Goal: Information Seeking & Learning: Learn about a topic

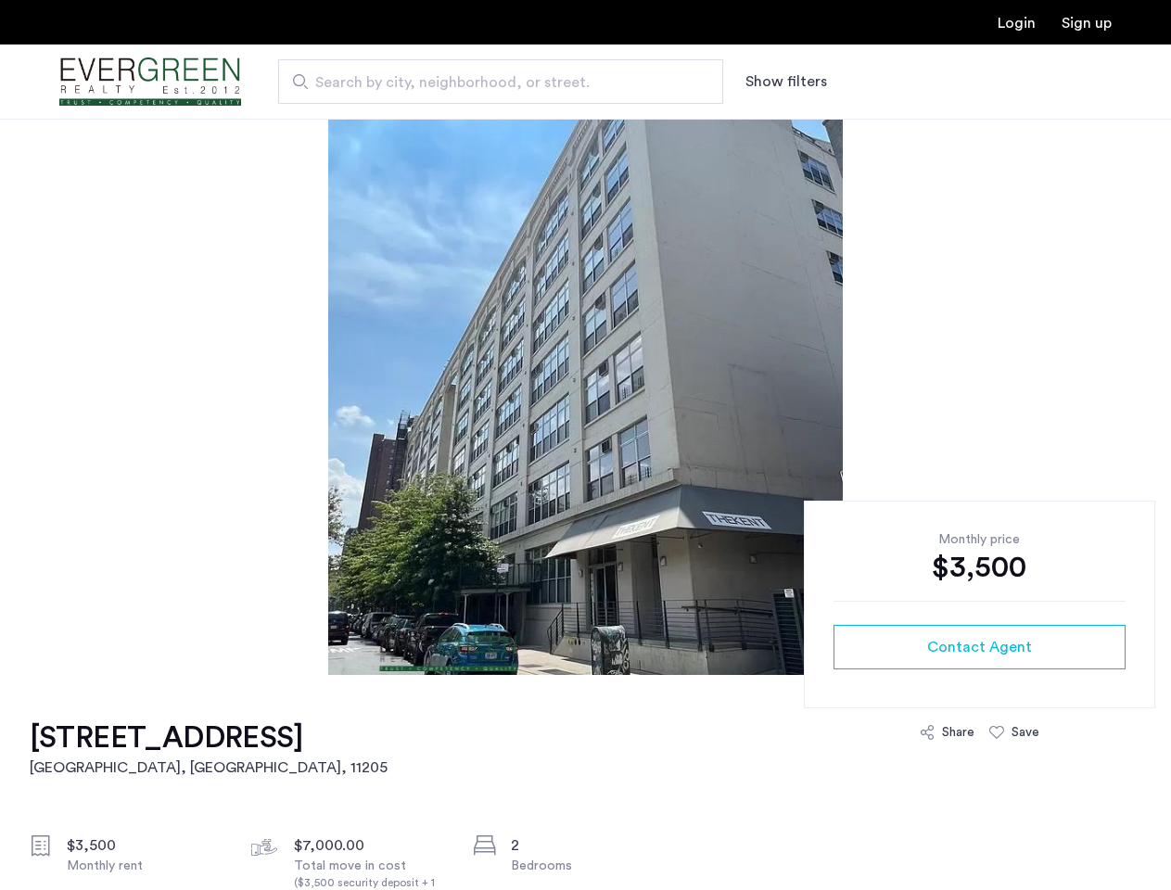
click at [784, 82] on button "Show filters" at bounding box center [786, 81] width 82 height 22
click at [585, 397] on img at bounding box center [585, 397] width 514 height 556
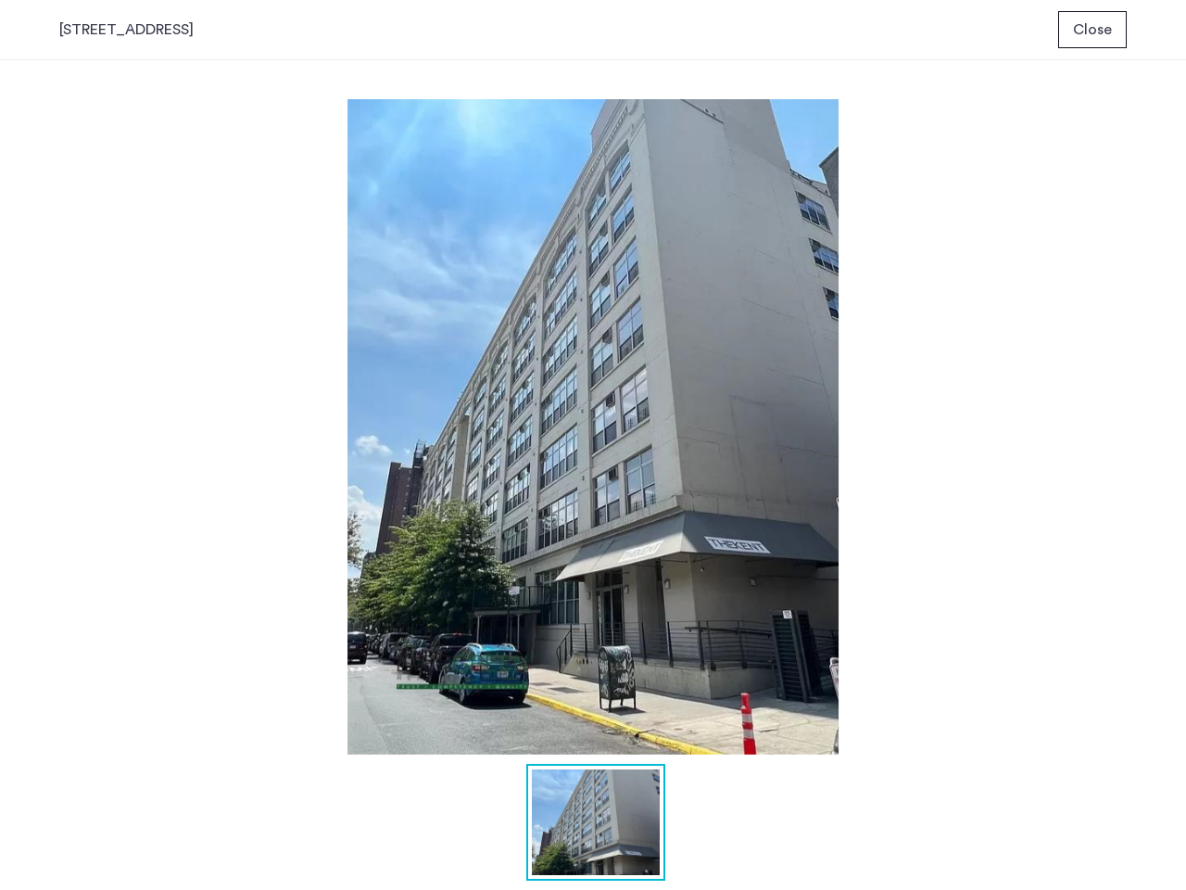
click at [979, 647] on img at bounding box center [593, 426] width 1068 height 655
click at [946, 732] on img at bounding box center [593, 426] width 1068 height 655
click at [1014, 732] on img at bounding box center [593, 426] width 1068 height 655
